Goal: Information Seeking & Learning: Check status

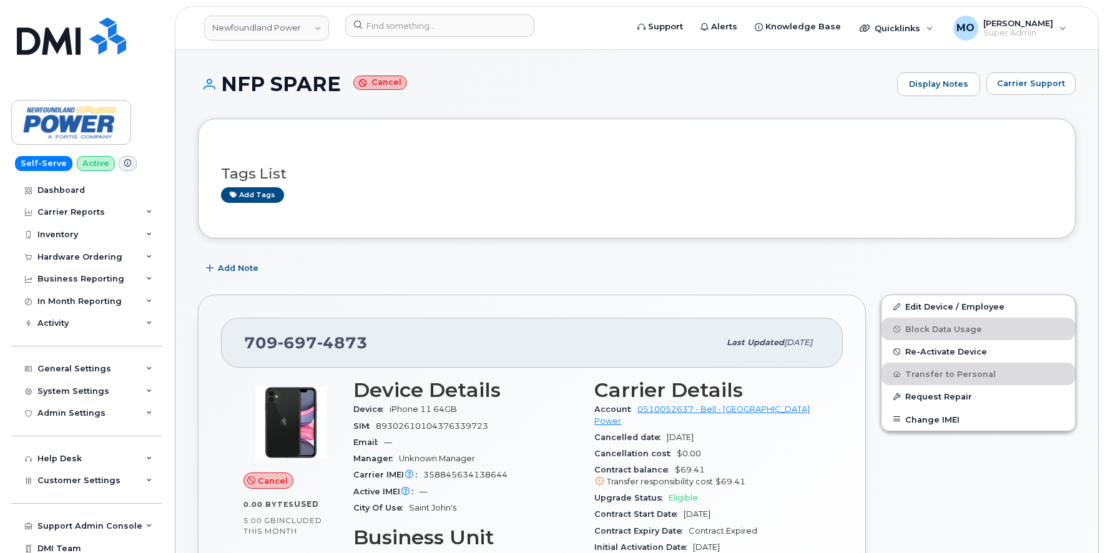
scroll to position [1064, 0]
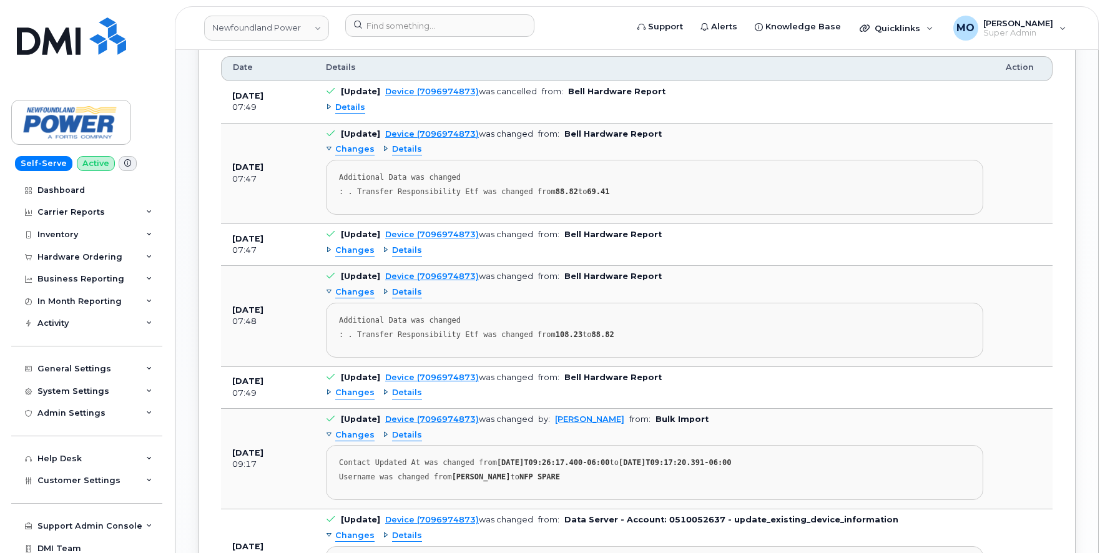
click at [728, 515] on b "Data Server - Account: 0510052637 - update_existing_device_information" at bounding box center [731, 519] width 334 height 9
copy b "update_existing_device_information"
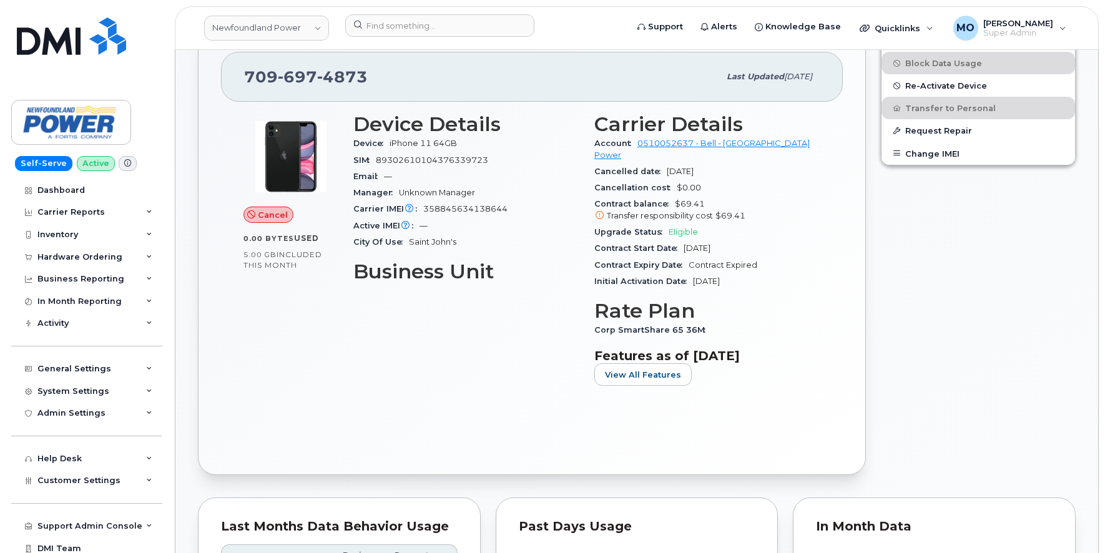
scroll to position [0, 0]
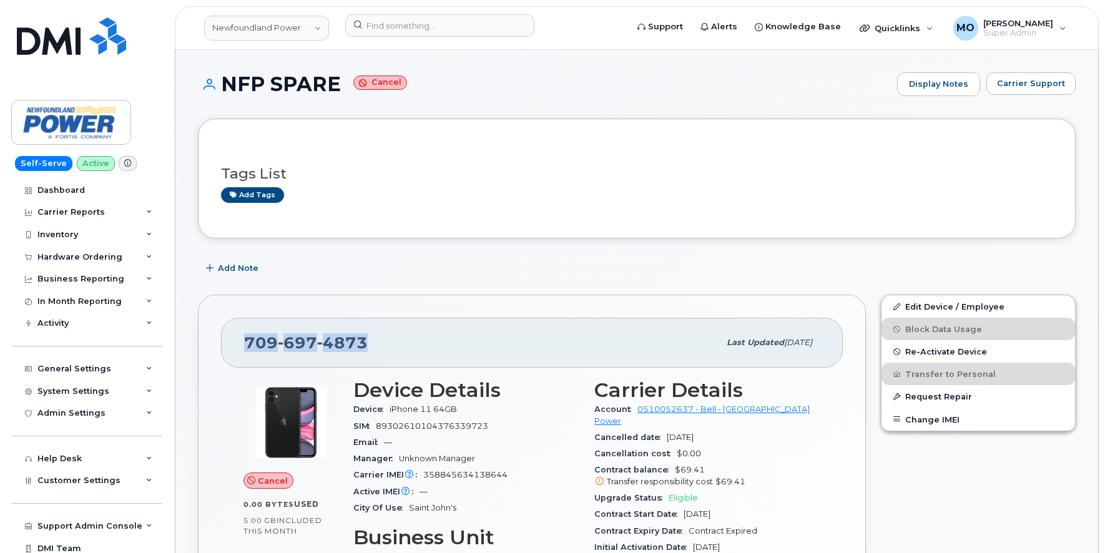
drag, startPoint x: 375, startPoint y: 341, endPoint x: 225, endPoint y: 333, distance: 150.6
click at [225, 333] on div "709 697 4873 Last updated Jul 03, 2025" at bounding box center [532, 343] width 622 height 50
copy span "709 697 4873"
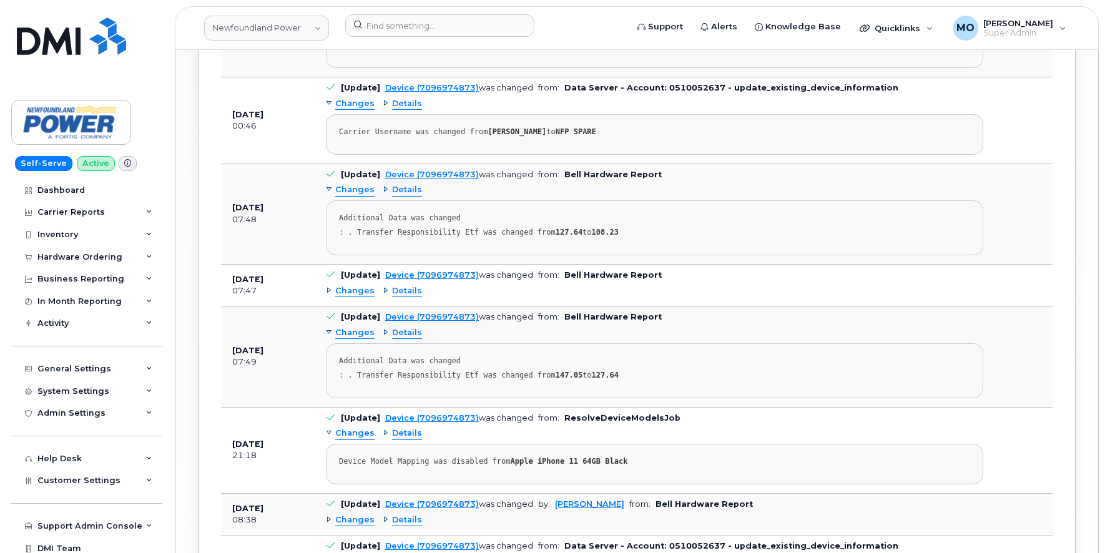
scroll to position [1766, 0]
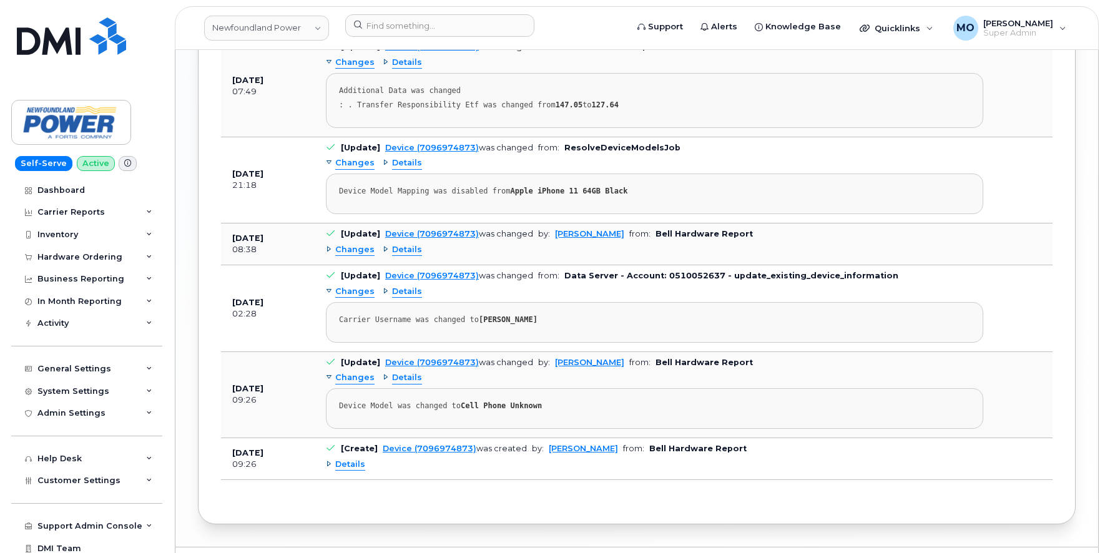
click at [353, 459] on span "Details" at bounding box center [350, 465] width 30 height 12
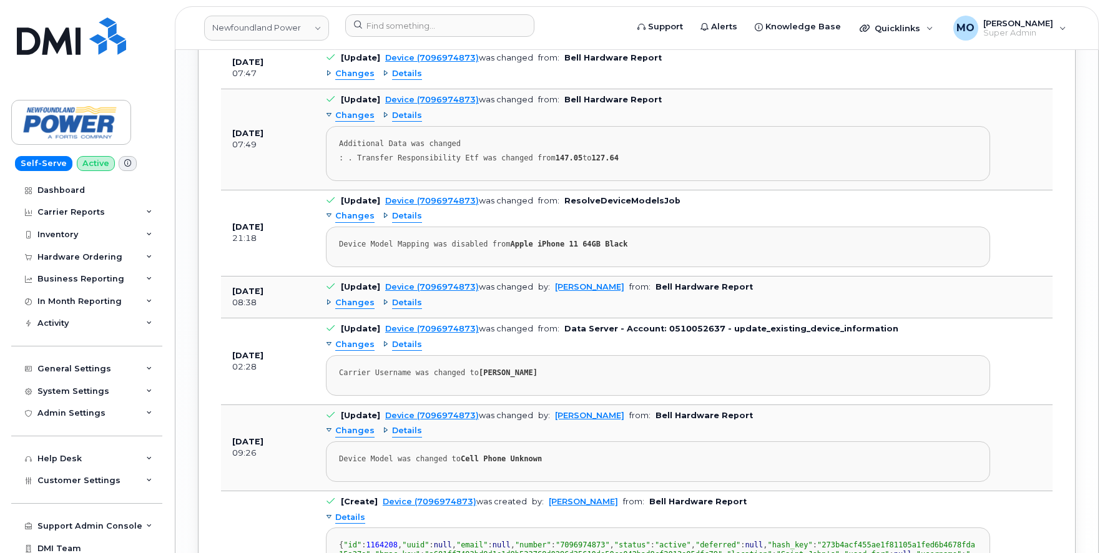
scroll to position [1703, 0]
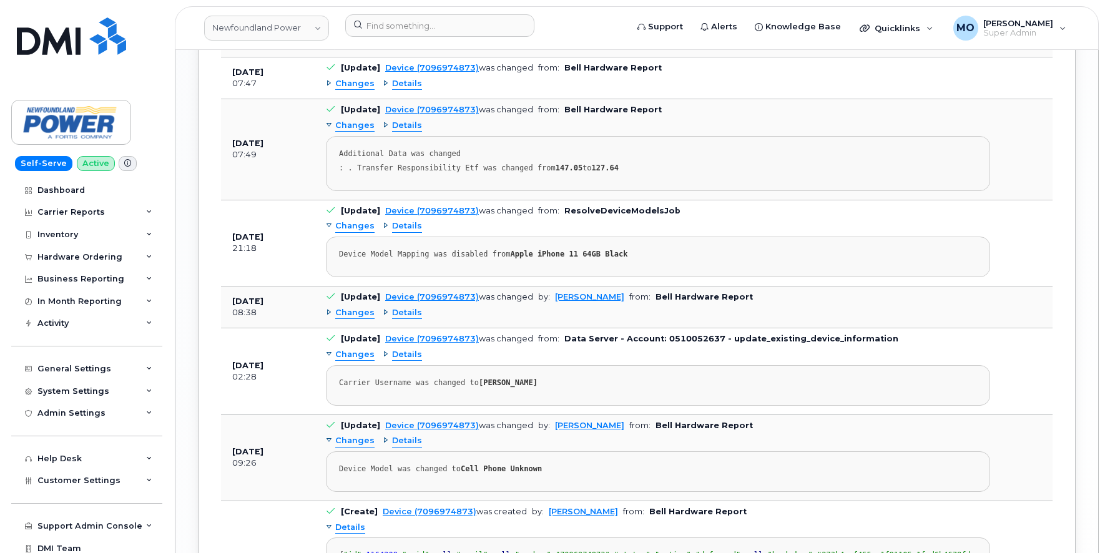
drag, startPoint x: 482, startPoint y: 348, endPoint x: 568, endPoint y: 348, distance: 86.1
click at [568, 378] on div "Carrier Username was changed to BRIAN MCDONALD" at bounding box center [658, 382] width 638 height 9
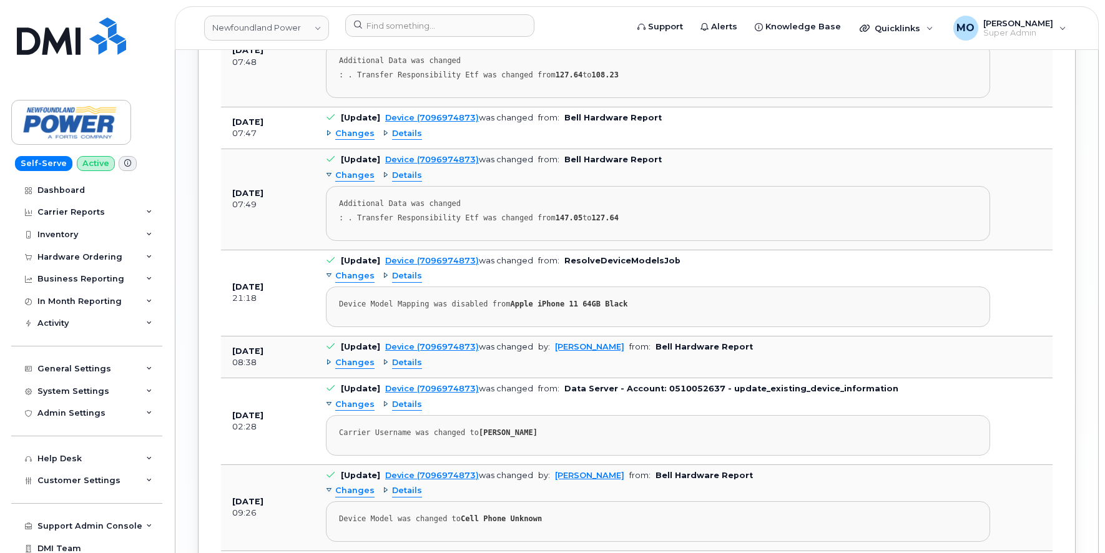
scroll to position [1652, 0]
drag, startPoint x: 340, startPoint y: 315, endPoint x: 378, endPoint y: 310, distance: 37.7
click at [378, 337] on td "[Update] Device (7096974873) was changed by: Brandon Lam from: Bell Hardware Re…" at bounding box center [658, 358] width 686 height 42
drag, startPoint x: 719, startPoint y: 356, endPoint x: 872, endPoint y: 351, distance: 152.3
click at [872, 379] on td "[Update] Device (7096974873) was changed from: Data Server - Account: 051005263…" at bounding box center [658, 422] width 686 height 86
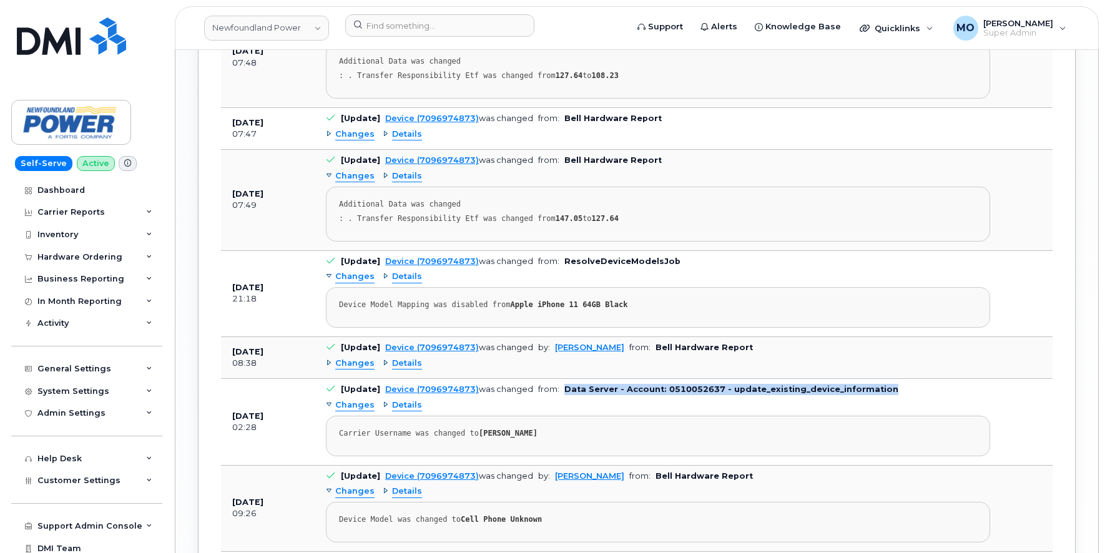
drag, startPoint x: 560, startPoint y: 356, endPoint x: 872, endPoint y: 352, distance: 312.0
click at [872, 379] on td "[Update] Device (7096974873) was changed from: Data Server - Account: 051005263…" at bounding box center [658, 422] width 686 height 86
drag, startPoint x: 875, startPoint y: 353, endPoint x: 560, endPoint y: 355, distance: 315.8
click at [560, 379] on td "[Update] Device (7096974873) was changed from: Data Server - Account: 051005263…" at bounding box center [658, 422] width 686 height 86
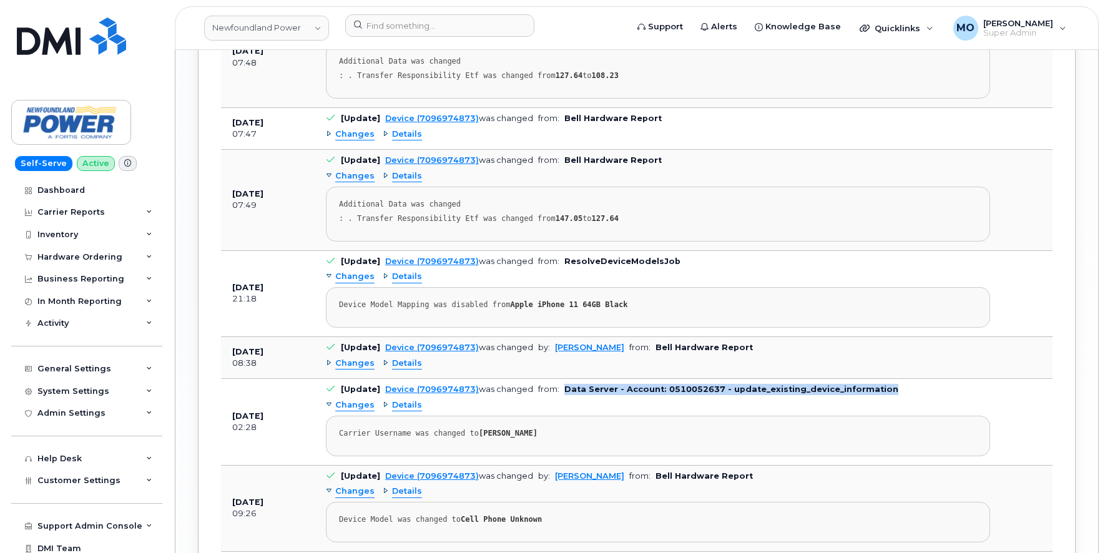
click at [564, 384] on b "Data Server - Account: 0510052637 - update_existing_device_information" at bounding box center [731, 388] width 334 height 9
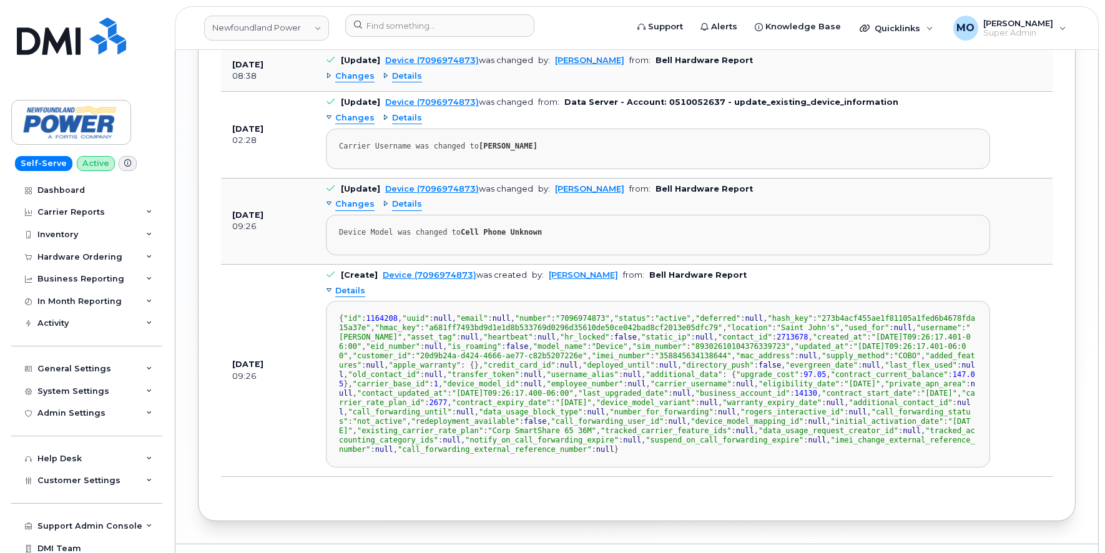
scroll to position [1941, 0]
click at [916, 331] on span ""username"" at bounding box center [938, 326] width 45 height 9
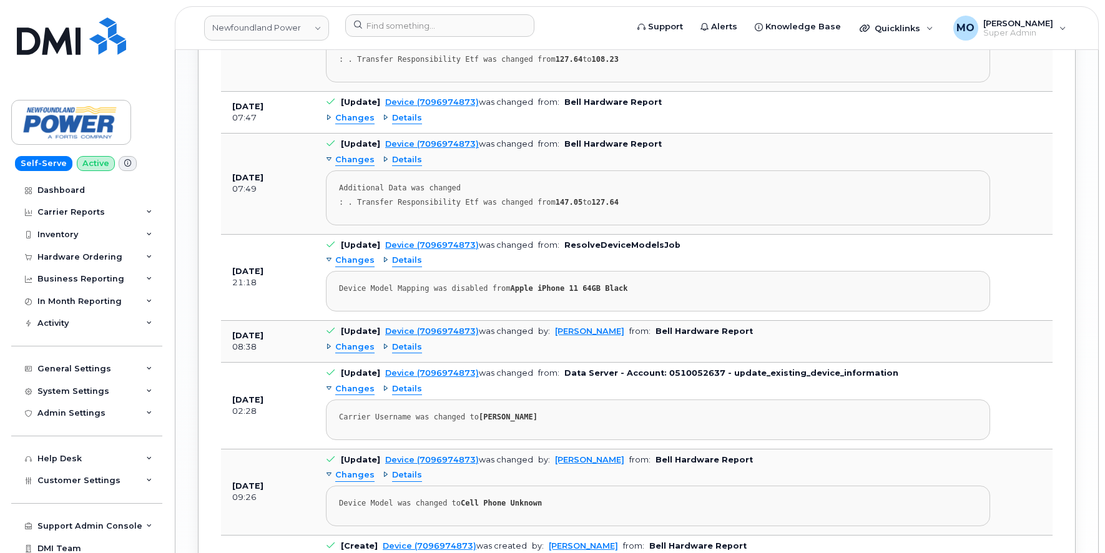
scroll to position [1665, 0]
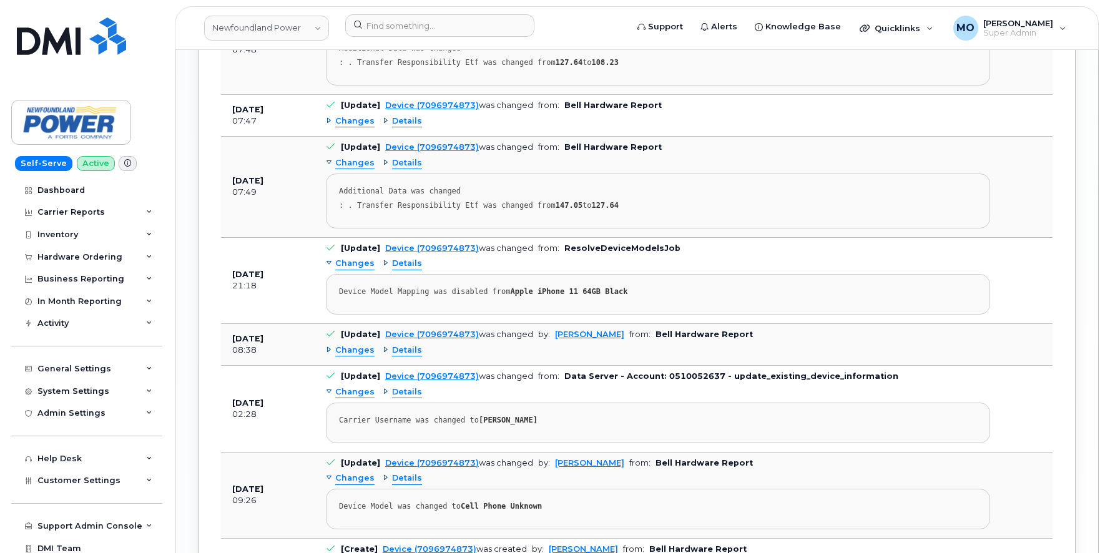
click at [348, 340] on div "Changes Details" at bounding box center [658, 350] width 664 height 20
click at [346, 344] on span "Changes" at bounding box center [354, 350] width 39 height 12
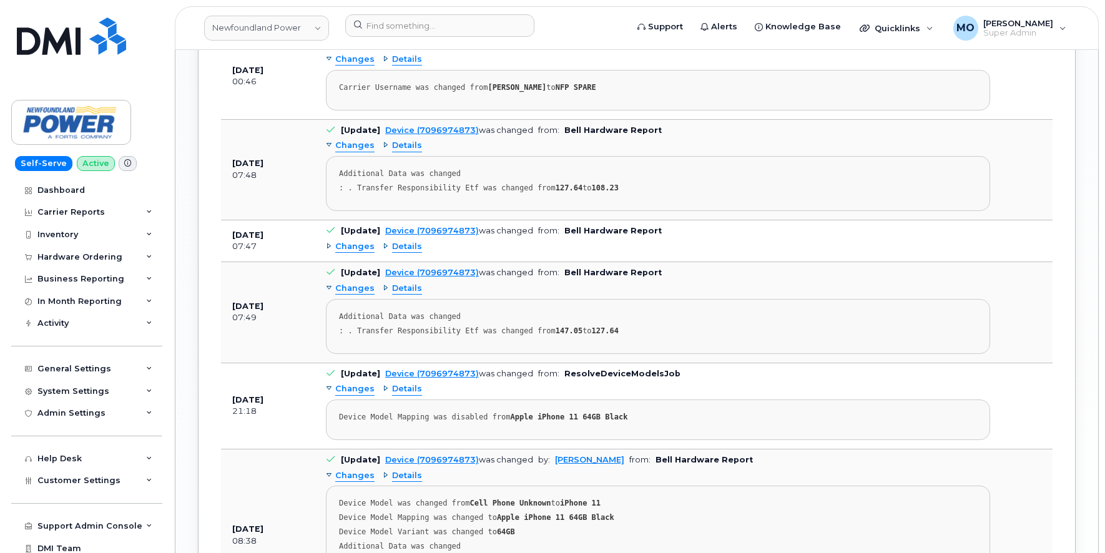
scroll to position [1536, 0]
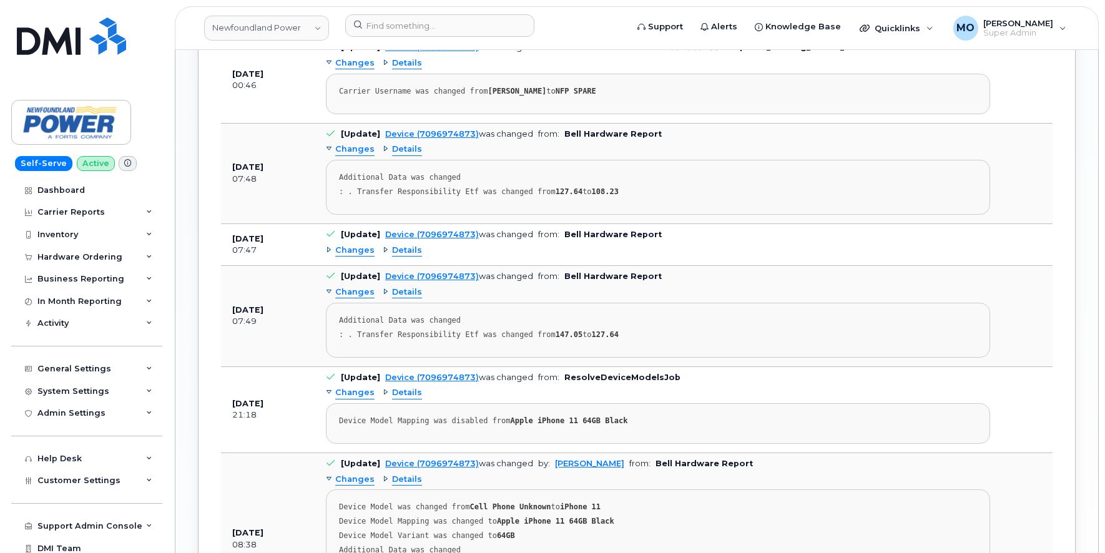
click at [354, 245] on span "Changes" at bounding box center [354, 251] width 39 height 12
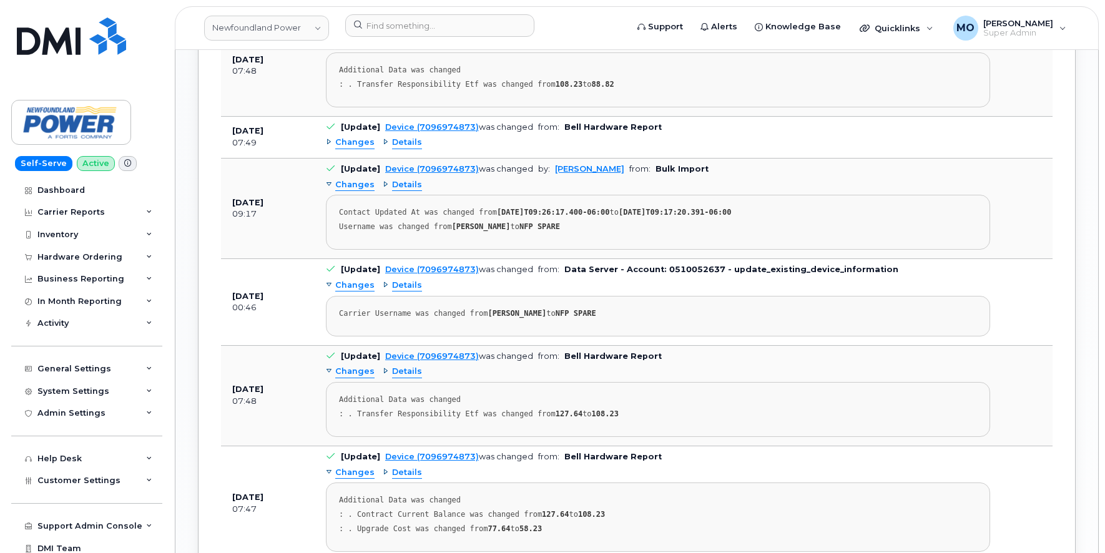
scroll to position [1314, 0]
drag, startPoint x: 587, startPoint y: 195, endPoint x: 342, endPoint y: 195, distance: 244.6
click at [342, 223] on div "Username was changed from Brian Mc Donald to NFP SPARE" at bounding box center [658, 227] width 638 height 9
drag, startPoint x: 492, startPoint y: 280, endPoint x: 625, endPoint y: 280, distance: 132.9
click at [625, 310] on div "Carrier Username was changed from BRIAN MCDONALD to NFP SPARE" at bounding box center [658, 314] width 638 height 9
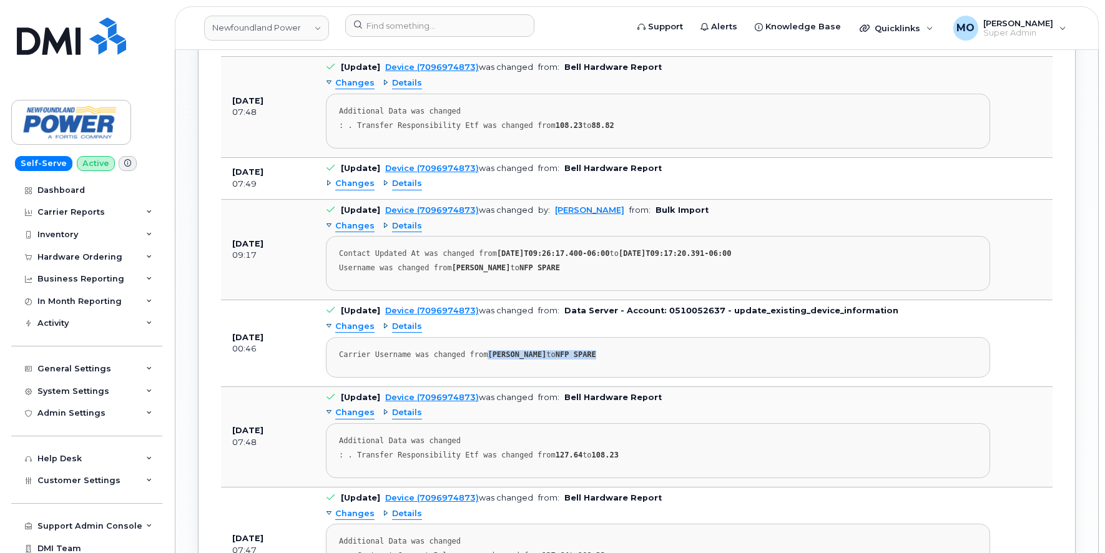
scroll to position [1248, 0]
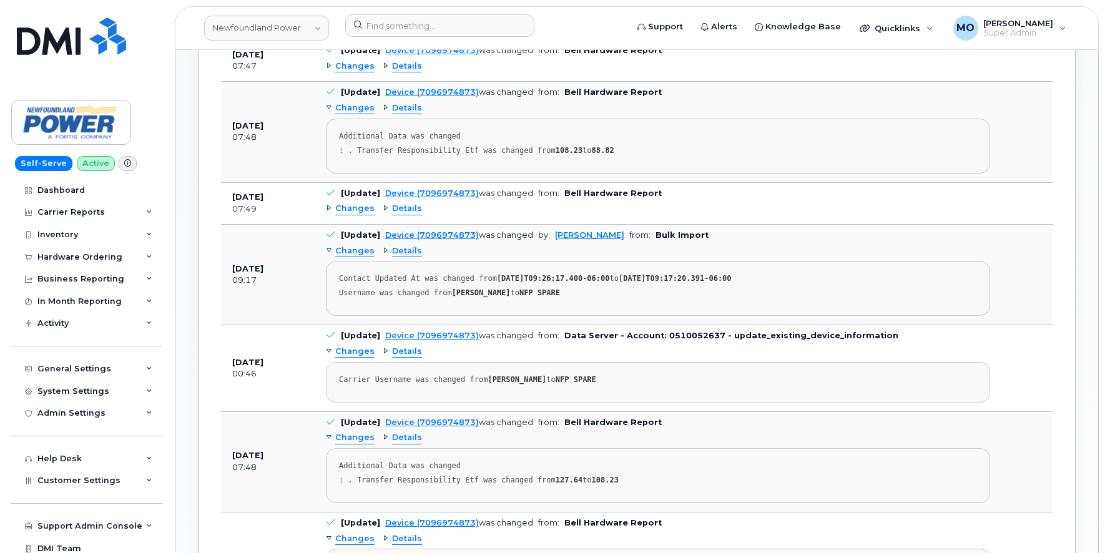
click at [338, 203] on span "Changes" at bounding box center [354, 209] width 39 height 12
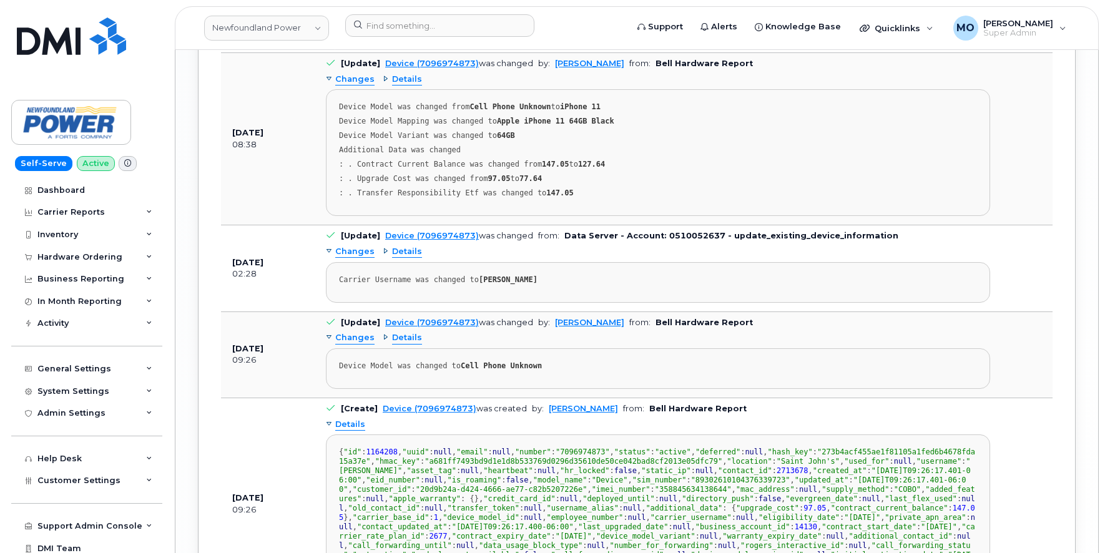
scroll to position [2084, 0]
click at [564, 230] on b "Data Server - Account: 0510052637 - update_existing_device_information" at bounding box center [731, 234] width 334 height 9
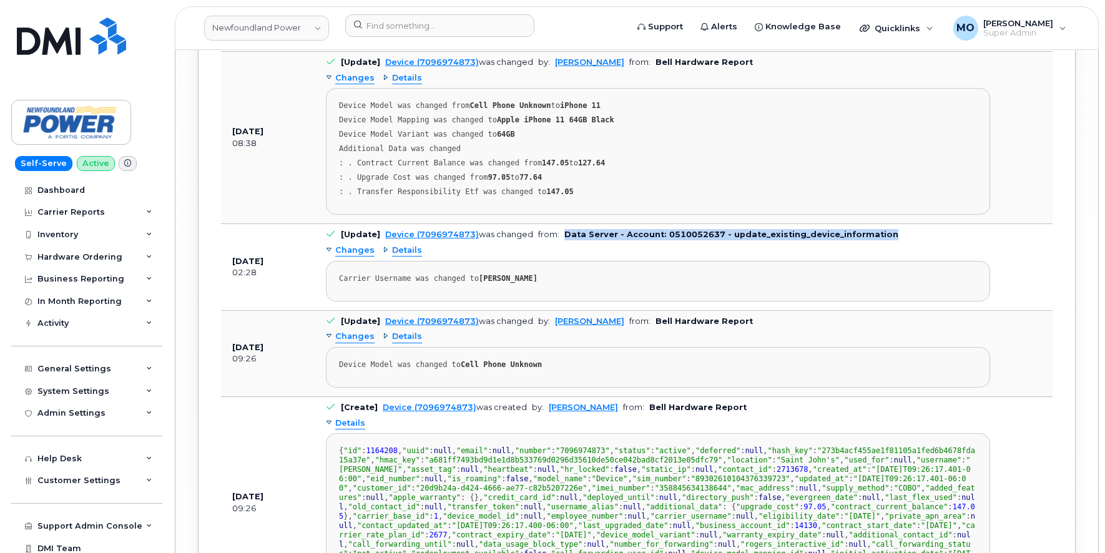
drag, startPoint x: 560, startPoint y: 201, endPoint x: 869, endPoint y: 202, distance: 308.9
click at [869, 230] on b "Data Server - Account: 0510052637 - update_existing_device_information" at bounding box center [731, 234] width 334 height 9
copy b "Data Server - Account: 0510052637 - update_existing_device_information"
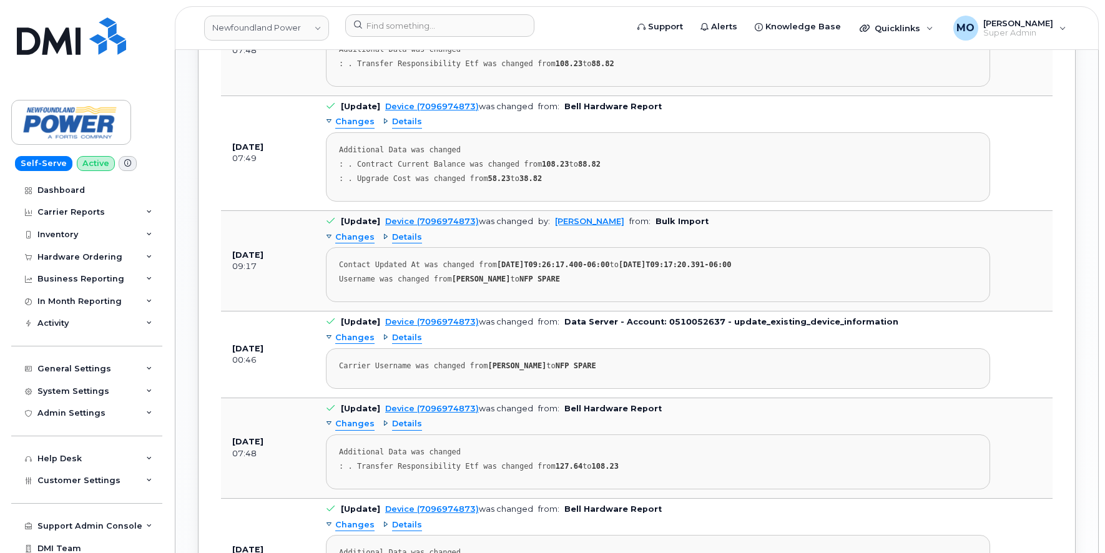
scroll to position [1331, 0]
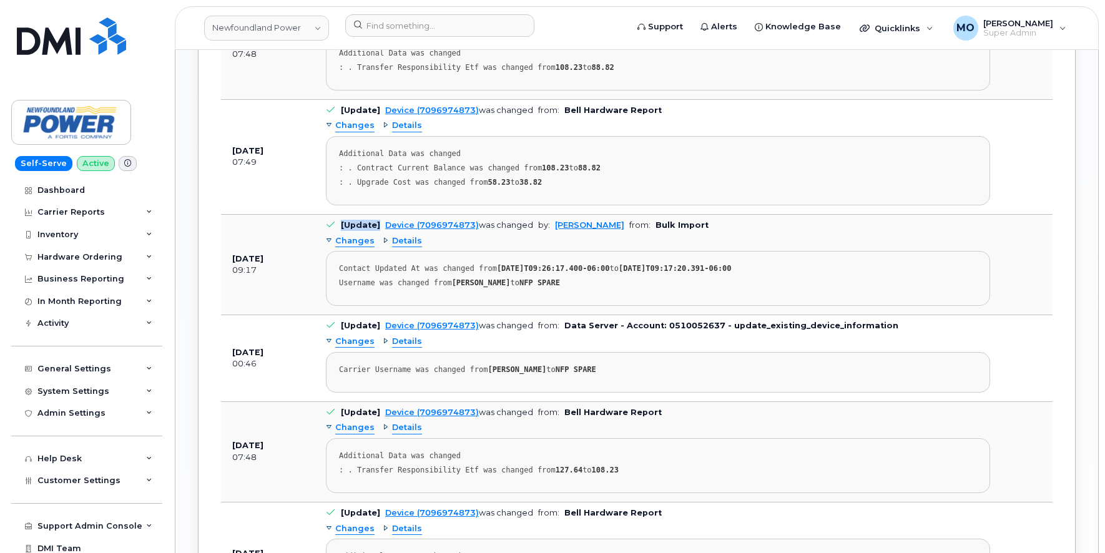
drag, startPoint x: 379, startPoint y: 190, endPoint x: 338, endPoint y: 191, distance: 40.6
click at [338, 215] on td "[Update] Device (7096974873) was changed by: Brandon Lam from: Bulk Import Chan…" at bounding box center [658, 265] width 686 height 100
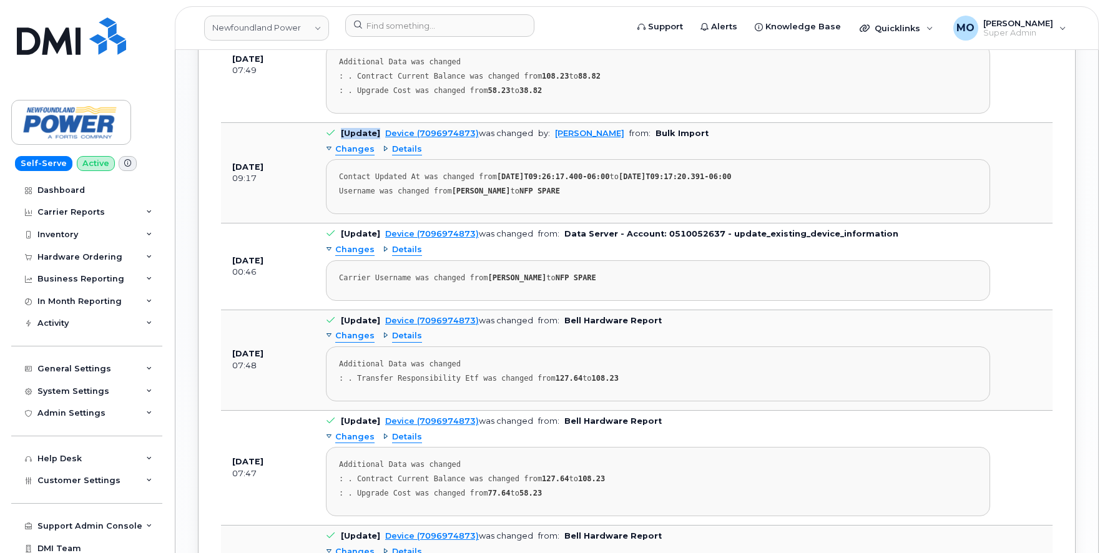
scroll to position [1425, 0]
drag, startPoint x: 573, startPoint y: 241, endPoint x: 615, endPoint y: 243, distance: 41.9
click at [615, 271] on div "Carrier Username was changed from BRIAN MCDONALD to NFP SPARE" at bounding box center [658, 275] width 638 height 9
copy strong "NFP SPARE"
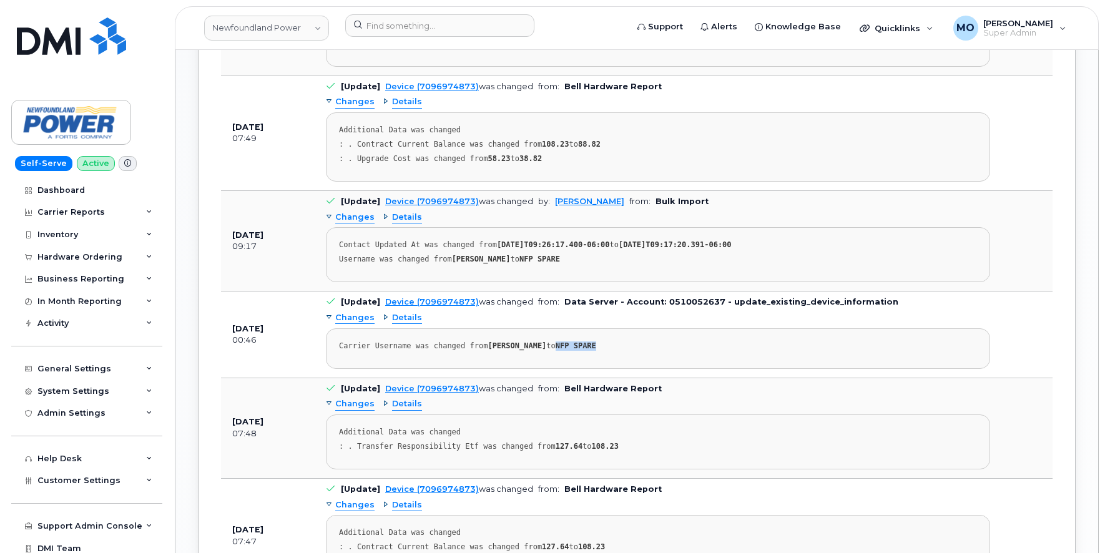
scroll to position [1354, 0]
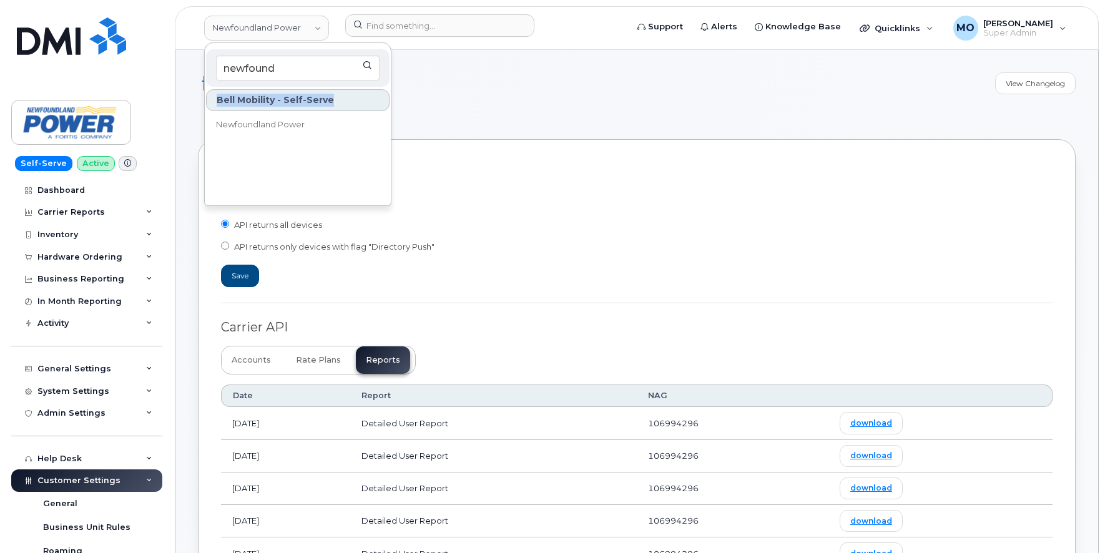
scroll to position [295, 0]
